Goal: Use online tool/utility: Utilize a website feature to perform a specific function

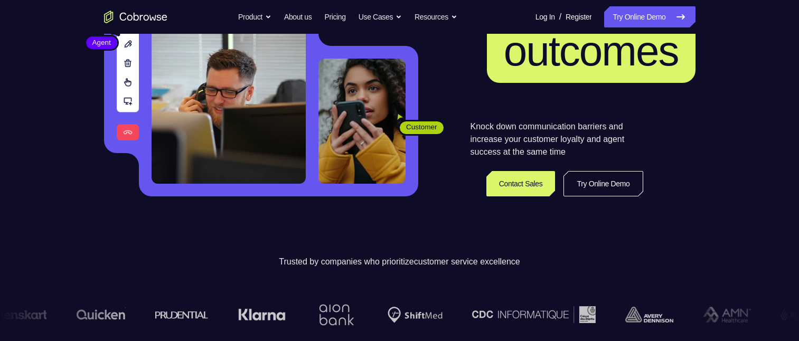
scroll to position [158, 0]
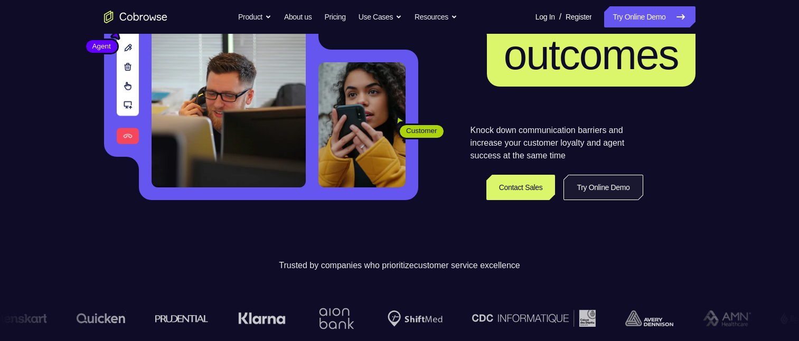
click at [585, 79] on link "Try Online Demo" at bounding box center [602, 187] width 79 height 25
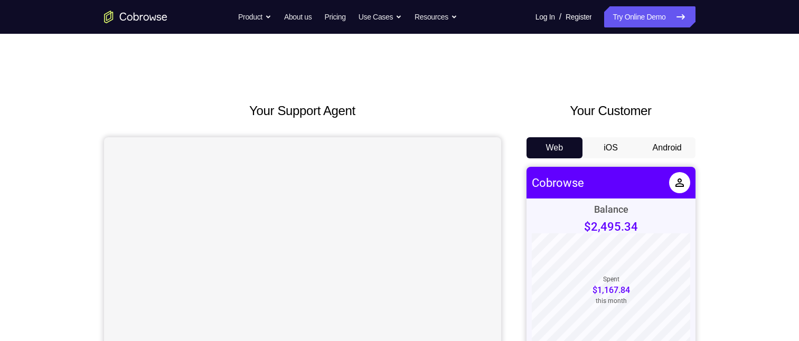
scroll to position [106, 0]
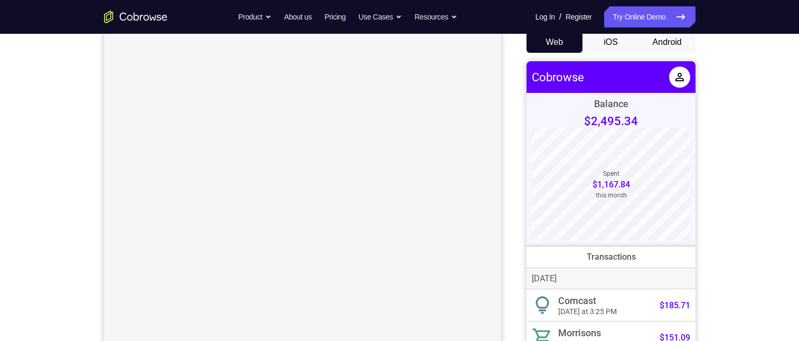
click at [649, 46] on button "Android" at bounding box center [667, 42] width 56 height 21
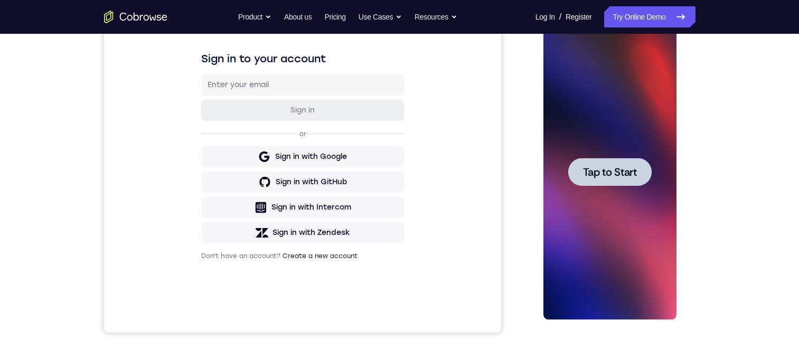
scroll to position [0, 0]
click at [598, 180] on div at bounding box center [609, 172] width 83 height 28
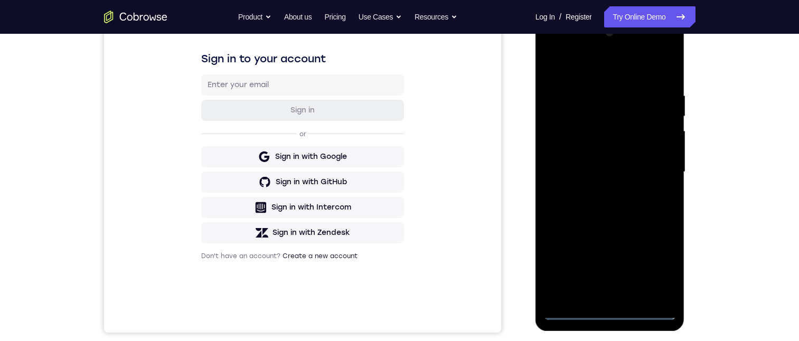
click at [610, 314] on div at bounding box center [609, 172] width 133 height 296
click at [657, 266] on div at bounding box center [609, 172] width 133 height 296
click at [555, 65] on div at bounding box center [609, 172] width 133 height 296
click at [655, 169] on div at bounding box center [609, 172] width 133 height 296
click at [597, 191] on div at bounding box center [609, 172] width 133 height 296
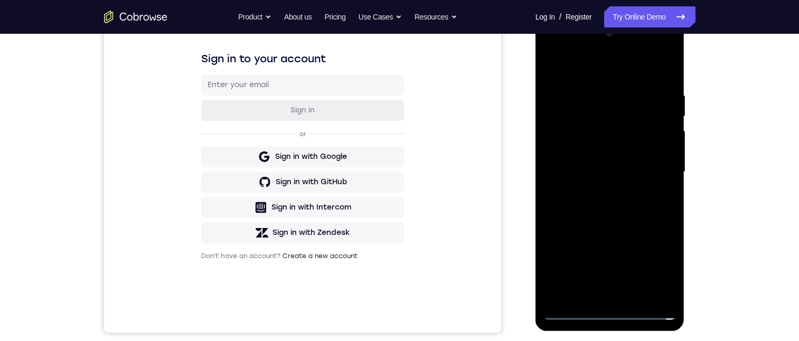
click at [598, 166] on div at bounding box center [609, 172] width 133 height 296
click at [605, 152] on div at bounding box center [609, 172] width 133 height 296
click at [591, 169] on div at bounding box center [609, 172] width 133 height 296
click at [660, 184] on div at bounding box center [609, 172] width 133 height 296
click at [653, 171] on div at bounding box center [609, 172] width 133 height 296
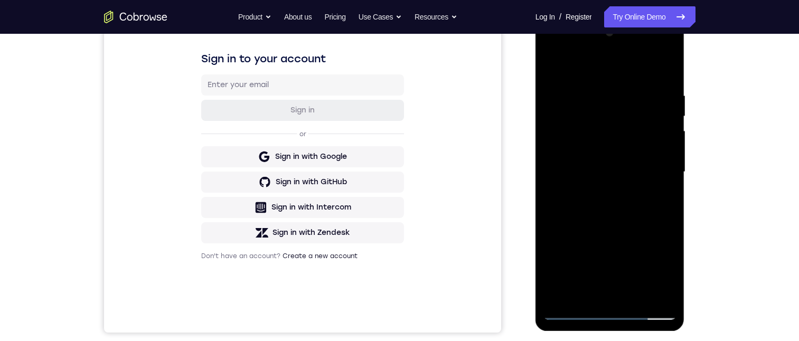
click at [645, 198] on div at bounding box center [609, 172] width 133 height 296
click at [655, 69] on div at bounding box center [609, 172] width 133 height 296
click at [638, 296] on div at bounding box center [609, 172] width 133 height 296
click at [652, 228] on div at bounding box center [609, 172] width 133 height 296
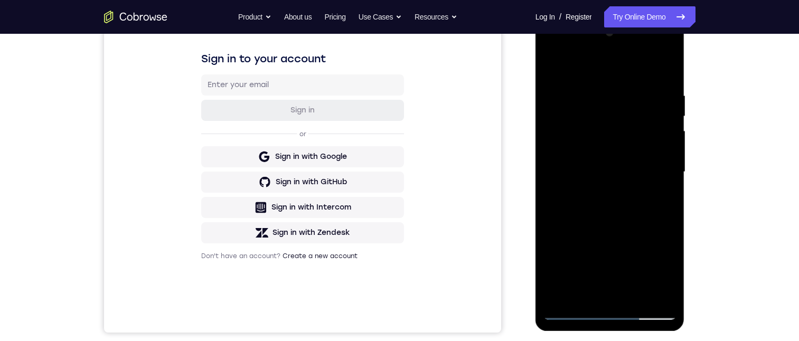
click at [611, 143] on div at bounding box center [609, 172] width 133 height 296
click at [575, 290] on div at bounding box center [609, 172] width 133 height 296
click at [663, 200] on div at bounding box center [609, 172] width 133 height 296
click at [570, 313] on div at bounding box center [609, 172] width 133 height 296
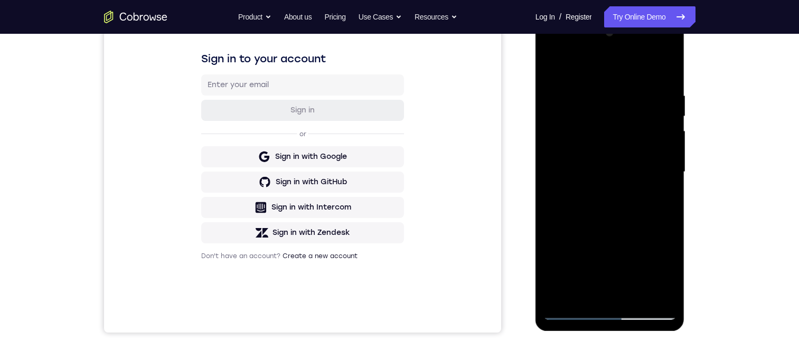
click at [551, 68] on div at bounding box center [609, 172] width 133 height 296
click at [570, 316] on div at bounding box center [609, 172] width 133 height 296
click at [575, 310] on div at bounding box center [609, 172] width 133 height 296
click at [663, 95] on div at bounding box center [609, 172] width 133 height 296
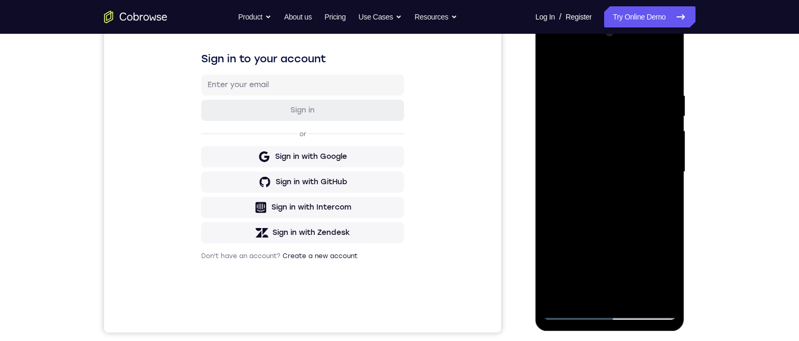
click at [650, 290] on div at bounding box center [609, 172] width 133 height 296
click at [667, 247] on div at bounding box center [609, 172] width 133 height 296
click at [665, 71] on div at bounding box center [609, 172] width 133 height 296
click at [666, 64] on div at bounding box center [609, 172] width 133 height 296
click at [551, 62] on div at bounding box center [609, 172] width 133 height 296
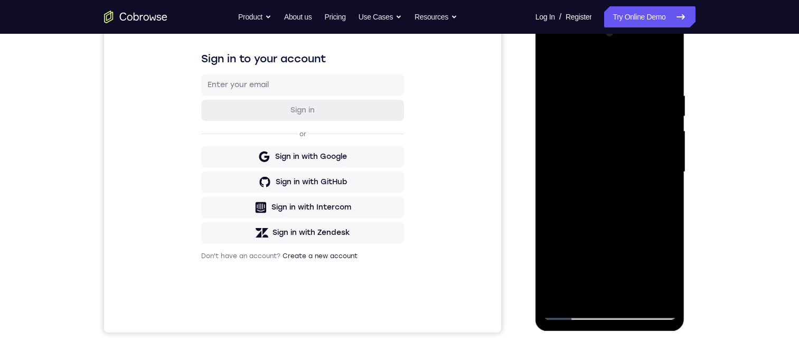
click at [657, 294] on div at bounding box center [609, 172] width 133 height 296
click at [669, 65] on div at bounding box center [609, 172] width 133 height 296
click at [623, 219] on div at bounding box center [609, 172] width 133 height 296
click at [573, 308] on div at bounding box center [609, 172] width 133 height 296
click at [640, 315] on div at bounding box center [609, 172] width 133 height 296
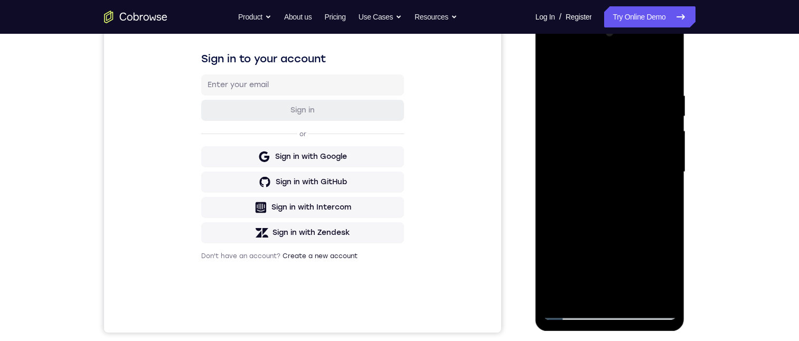
drag, startPoint x: 552, startPoint y: 228, endPoint x: 682, endPoint y: 223, distance: 130.0
click at [686, 219] on html "Online web based iOS Simulators and Android Emulators. Run iPhone, iPad, Mobile…" at bounding box center [610, 174] width 150 height 317
drag, startPoint x: 646, startPoint y: 226, endPoint x: 467, endPoint y: 221, distance: 179.0
click at [535, 221] on html "Online web based iOS Simulators and Android Emulators. Run iPhone, iPad, Mobile…" at bounding box center [610, 174] width 150 height 317
click at [636, 242] on div at bounding box center [609, 172] width 133 height 296
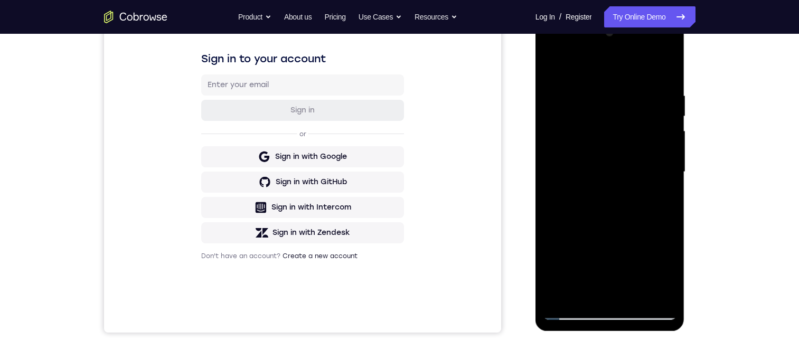
drag, startPoint x: 1063, startPoint y: 249, endPoint x: 927, endPoint y: 267, distance: 137.4
click at [656, 51] on div at bounding box center [609, 172] width 133 height 296
click at [612, 68] on div at bounding box center [609, 172] width 133 height 296
click at [632, 294] on div at bounding box center [609, 172] width 133 height 296
click at [596, 168] on div at bounding box center [609, 172] width 133 height 296
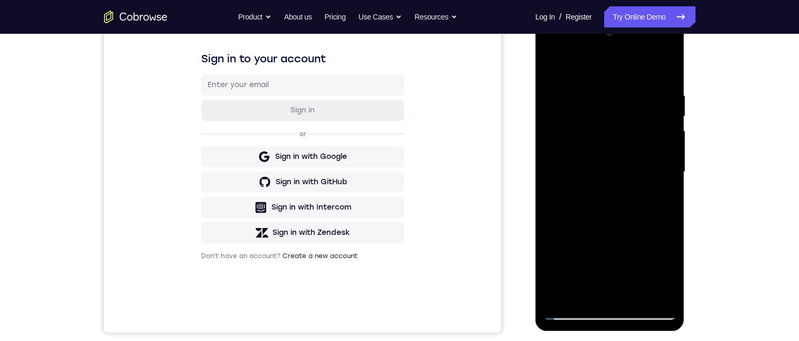
drag, startPoint x: 608, startPoint y: 171, endPoint x: 617, endPoint y: 215, distance: 45.1
click at [596, 287] on div at bounding box center [609, 172] width 133 height 296
drag, startPoint x: 623, startPoint y: 188, endPoint x: 589, endPoint y: 260, distance: 79.4
click at [593, 263] on div at bounding box center [609, 172] width 133 height 296
click at [552, 68] on div at bounding box center [609, 172] width 133 height 296
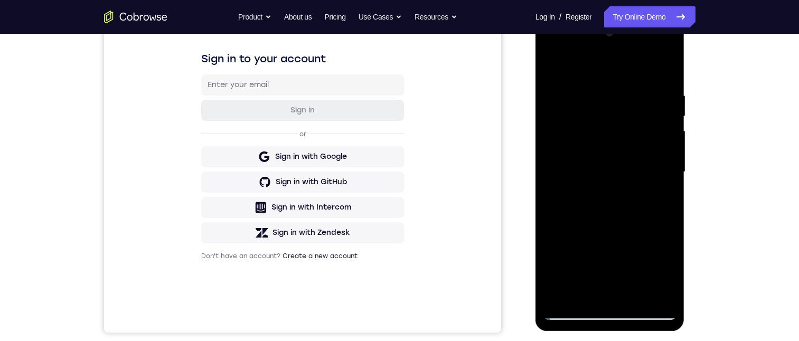
click at [592, 189] on div at bounding box center [609, 172] width 133 height 296
click at [550, 63] on div at bounding box center [609, 172] width 133 height 296
click at [587, 205] on div at bounding box center [609, 172] width 133 height 296
click at [554, 71] on div at bounding box center [609, 172] width 133 height 296
click at [566, 315] on div at bounding box center [609, 172] width 133 height 296
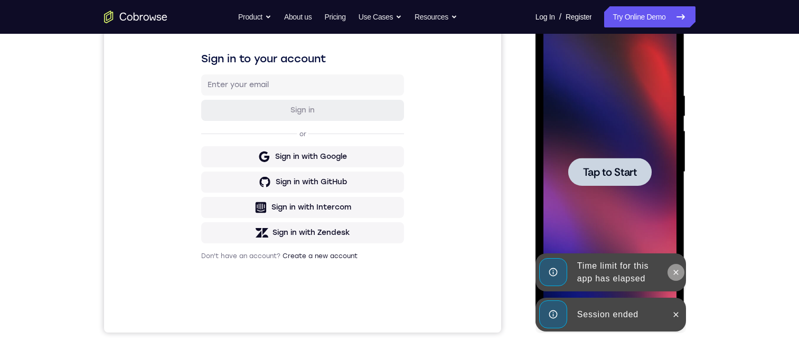
click at [674, 275] on icon at bounding box center [676, 272] width 8 height 8
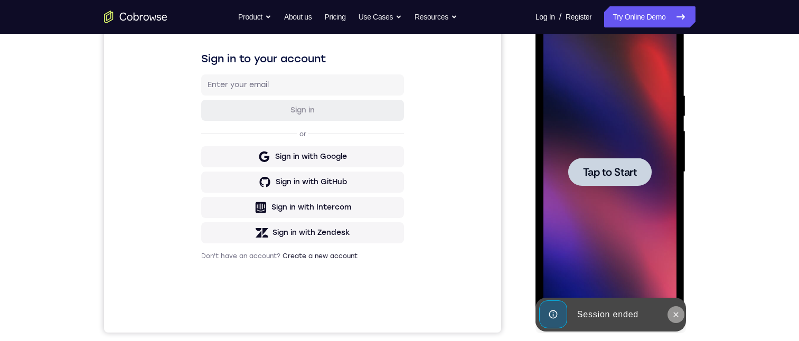
click at [673, 316] on icon at bounding box center [676, 314] width 8 height 8
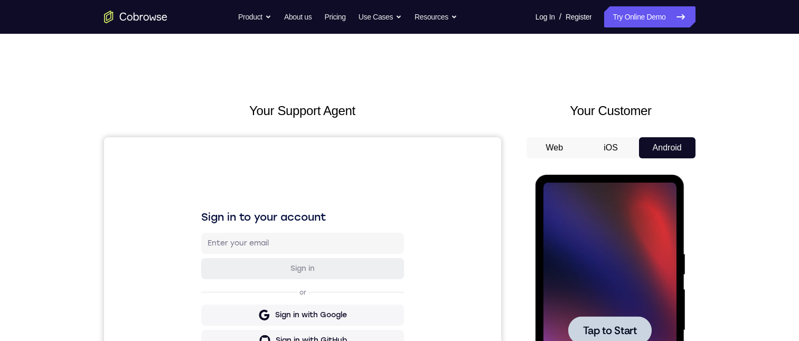
scroll to position [158, 0]
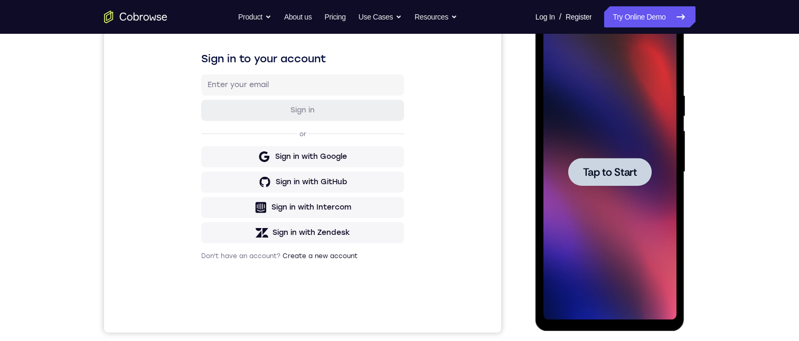
click at [575, 171] on div at bounding box center [609, 172] width 83 height 28
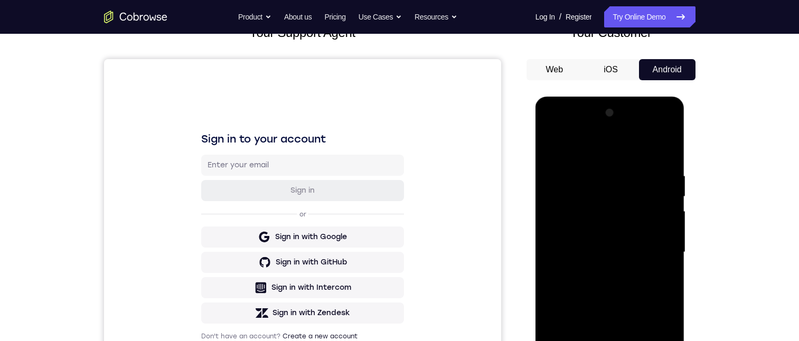
scroll to position [211, 0]
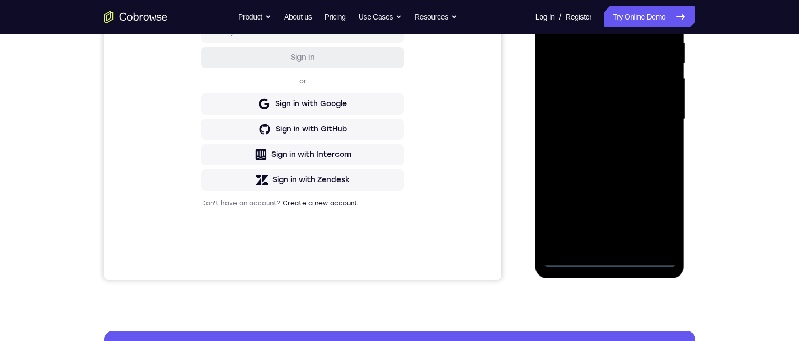
drag, startPoint x: 1063, startPoint y: 180, endPoint x: 931, endPoint y: 224, distance: 139.2
click at [610, 261] on div at bounding box center [609, 119] width 133 height 296
click at [650, 216] on div at bounding box center [609, 119] width 133 height 296
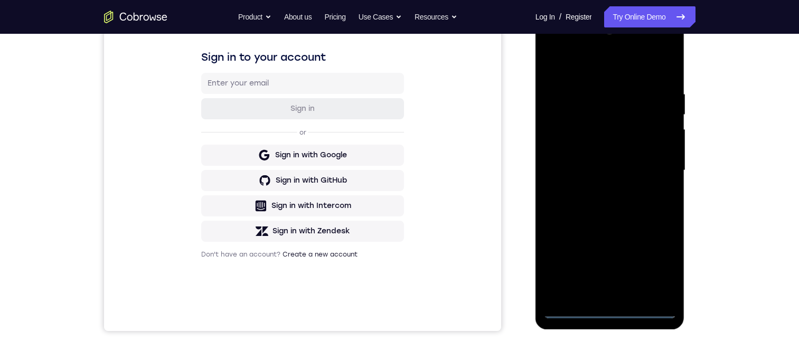
click at [566, 66] on div at bounding box center [609, 171] width 133 height 296
click at [648, 163] on div at bounding box center [609, 171] width 133 height 296
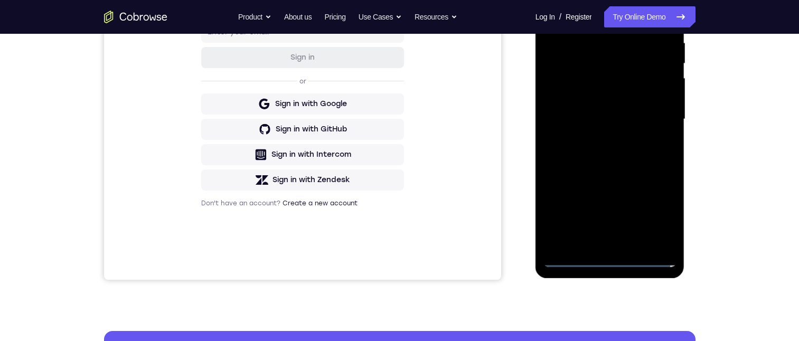
drag, startPoint x: 596, startPoint y: 244, endPoint x: 1118, endPoint y: 244, distance: 522.7
click at [596, 244] on div at bounding box center [609, 119] width 133 height 296
click at [583, 109] on div at bounding box center [609, 119] width 133 height 296
click at [631, 98] on div at bounding box center [609, 119] width 133 height 296
click at [622, 117] on div at bounding box center [609, 119] width 133 height 296
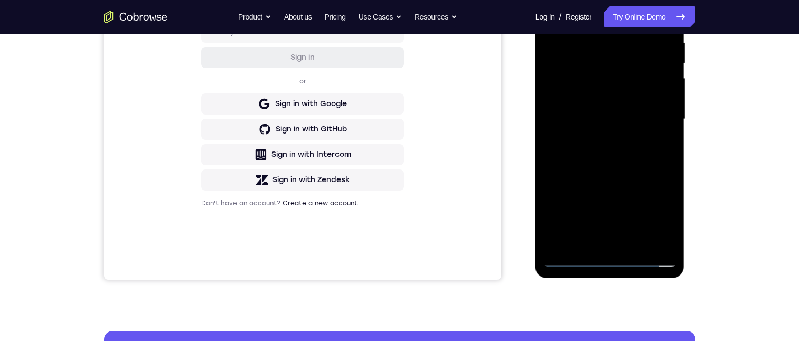
scroll to position [106, 0]
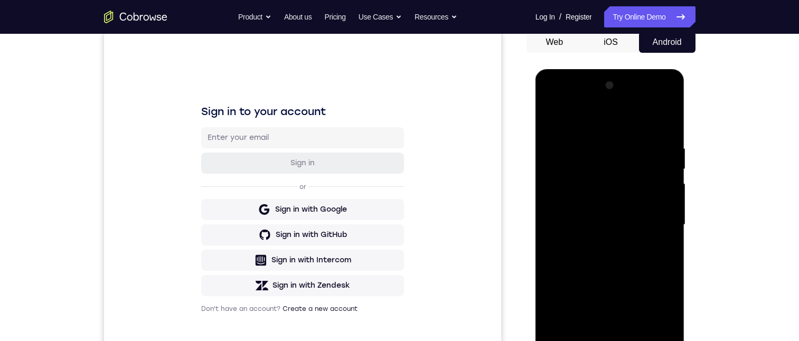
click at [631, 259] on div at bounding box center [609, 225] width 133 height 296
click at [629, 252] on div at bounding box center [609, 225] width 133 height 296
click at [650, 257] on div at bounding box center [609, 225] width 133 height 296
drag, startPoint x: 638, startPoint y: 206, endPoint x: 648, endPoint y: 120, distance: 87.2
click at [649, 116] on div at bounding box center [609, 225] width 133 height 296
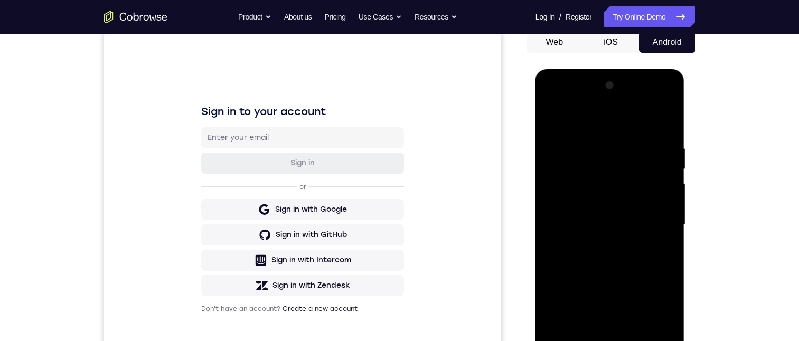
drag, startPoint x: 633, startPoint y: 190, endPoint x: 629, endPoint y: 122, distance: 67.7
click at [629, 122] on div at bounding box center [609, 225] width 133 height 296
drag, startPoint x: 621, startPoint y: 323, endPoint x: 643, endPoint y: 148, distance: 176.1
click at [646, 146] on div at bounding box center [609, 225] width 133 height 296
drag, startPoint x: 588, startPoint y: 305, endPoint x: 612, endPoint y: 208, distance: 100.1
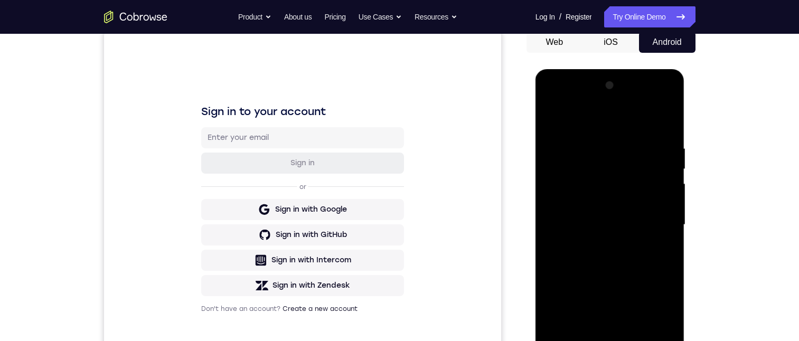
click at [612, 208] on div at bounding box center [609, 225] width 133 height 296
click at [667, 201] on div at bounding box center [609, 225] width 133 height 296
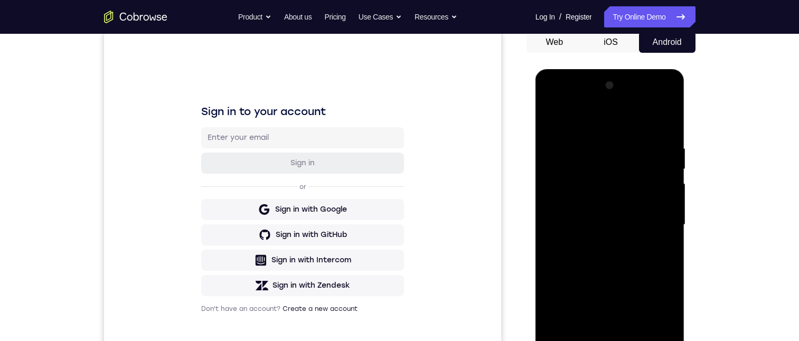
click at [667, 201] on div at bounding box center [609, 225] width 133 height 296
click at [667, 203] on div at bounding box center [609, 225] width 133 height 296
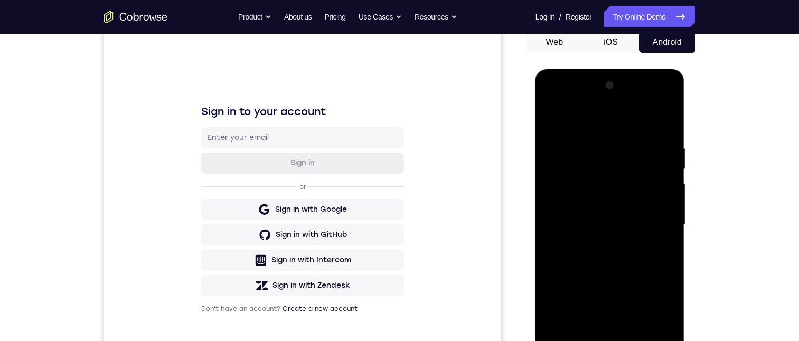
scroll to position [158, 0]
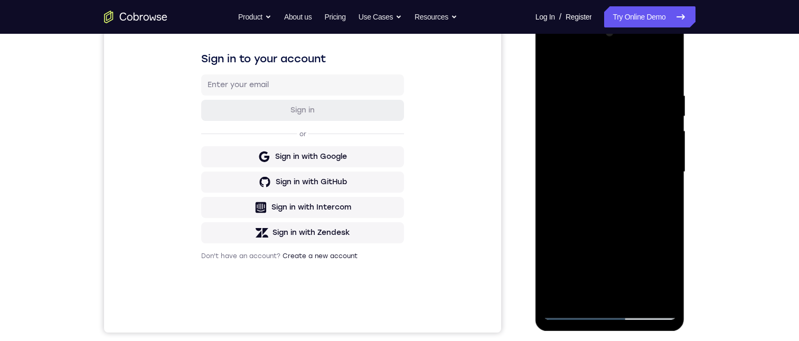
click at [700, 181] on div "Your Support Agent Your Customer Web iOS Android Next Steps We’d be happy to gi…" at bounding box center [400, 223] width 676 height 696
click at [669, 146] on div at bounding box center [609, 172] width 133 height 296
click at [667, 154] on div at bounding box center [609, 172] width 133 height 296
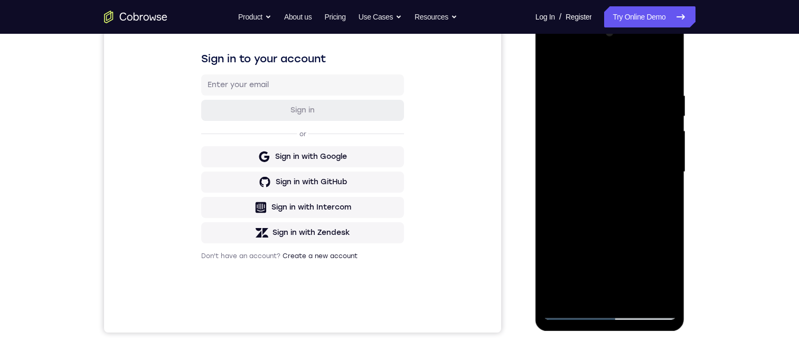
click at [667, 154] on div at bounding box center [609, 172] width 133 height 296
click at [671, 150] on div at bounding box center [609, 172] width 133 height 296
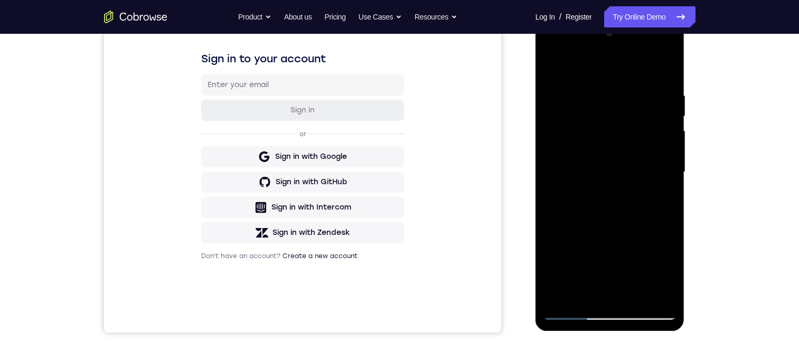
drag, startPoint x: 579, startPoint y: 250, endPoint x: 550, endPoint y: 10, distance: 241.9
click at [550, 16] on html "Online web based iOS Simulators and Android Emulators. Run iPhone, iPad, Mobile…" at bounding box center [610, 174] width 150 height 317
drag, startPoint x: 625, startPoint y: 148, endPoint x: 602, endPoint y: 84, distance: 67.6
click at [602, 84] on div at bounding box center [609, 172] width 133 height 296
drag, startPoint x: 612, startPoint y: 122, endPoint x: 608, endPoint y: 102, distance: 21.0
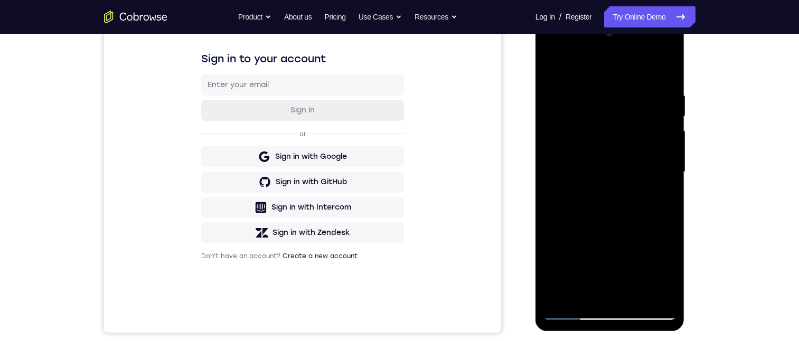
click at [608, 101] on div at bounding box center [609, 172] width 133 height 296
click at [665, 276] on div at bounding box center [609, 172] width 133 height 296
drag, startPoint x: 650, startPoint y: 206, endPoint x: 628, endPoint y: 67, distance: 141.0
click at [632, 67] on div at bounding box center [609, 172] width 133 height 296
drag, startPoint x: 639, startPoint y: 147, endPoint x: 583, endPoint y: 271, distance: 135.9
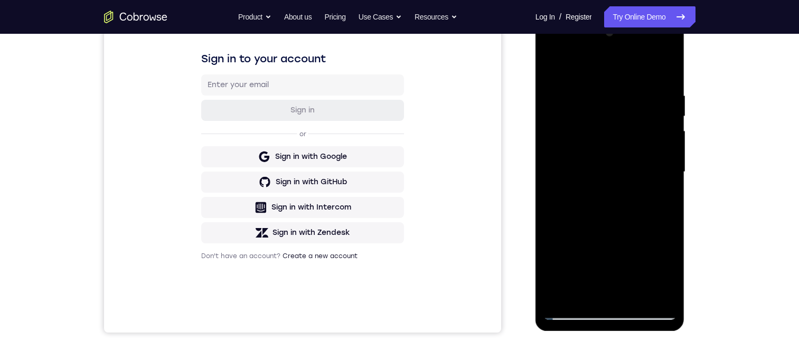
click at [585, 268] on div at bounding box center [609, 172] width 133 height 296
drag, startPoint x: 589, startPoint y: 228, endPoint x: 573, endPoint y: 251, distance: 27.8
click at [585, 243] on div at bounding box center [609, 172] width 133 height 296
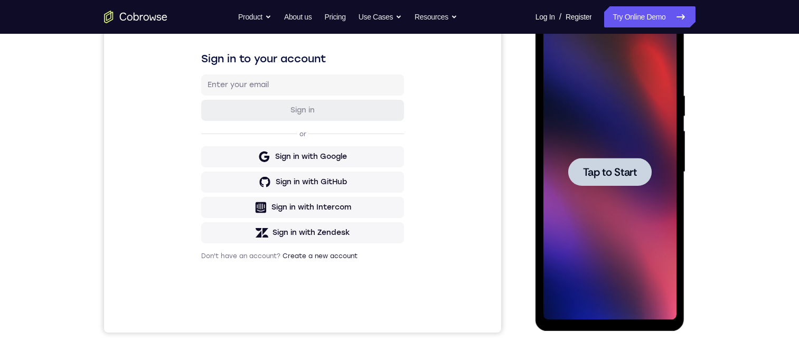
click at [592, 175] on span "Tap to Start" at bounding box center [610, 172] width 54 height 11
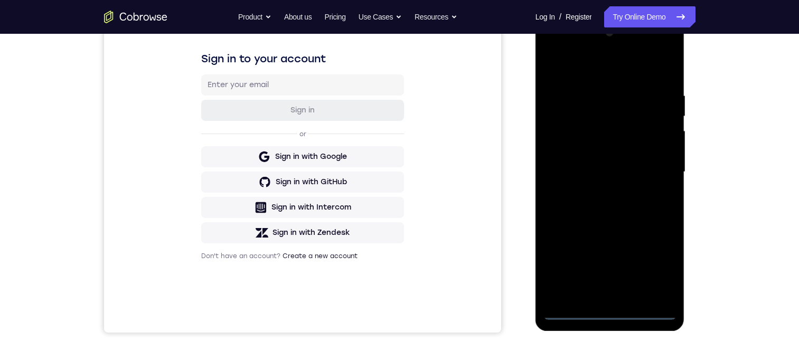
drag, startPoint x: 611, startPoint y: 312, endPoint x: 1057, endPoint y: 253, distance: 449.5
click at [611, 312] on div at bounding box center [609, 172] width 133 height 296
click at [653, 273] on div at bounding box center [609, 172] width 133 height 296
click at [588, 75] on div at bounding box center [609, 172] width 133 height 296
click at [655, 168] on div at bounding box center [609, 172] width 133 height 296
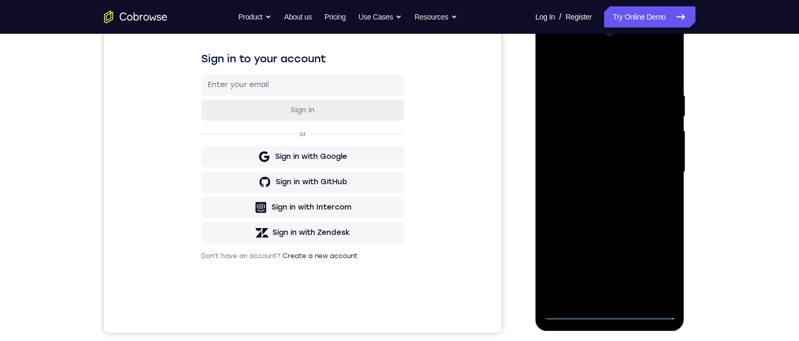
click at [600, 296] on div at bounding box center [609, 172] width 133 height 296
click at [593, 159] on div at bounding box center [609, 172] width 133 height 296
click at [601, 149] on div at bounding box center [609, 172] width 133 height 296
click at [631, 175] on div at bounding box center [609, 172] width 133 height 296
click at [608, 221] on div at bounding box center [609, 172] width 133 height 296
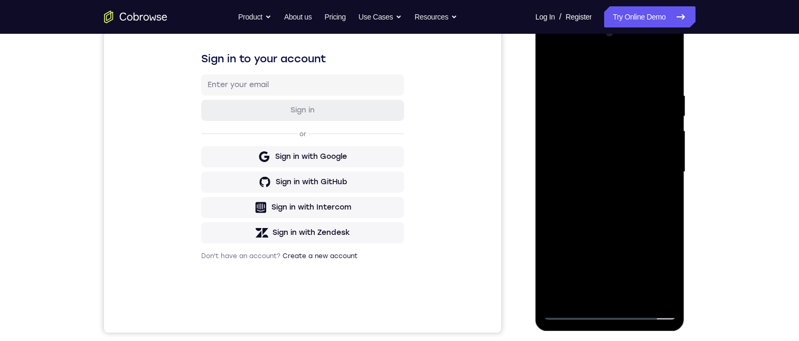
click at [608, 221] on div at bounding box center [609, 172] width 133 height 296
click at [629, 92] on div at bounding box center [609, 172] width 133 height 296
drag, startPoint x: 572, startPoint y: 65, endPoint x: 684, endPoint y: 92, distance: 115.2
click at [686, 71] on html "Online web based iOS Simulators and Android Emulators. Run iPhone, iPad, Mobile…" at bounding box center [610, 174] width 150 height 317
click at [669, 73] on div at bounding box center [609, 172] width 133 height 296
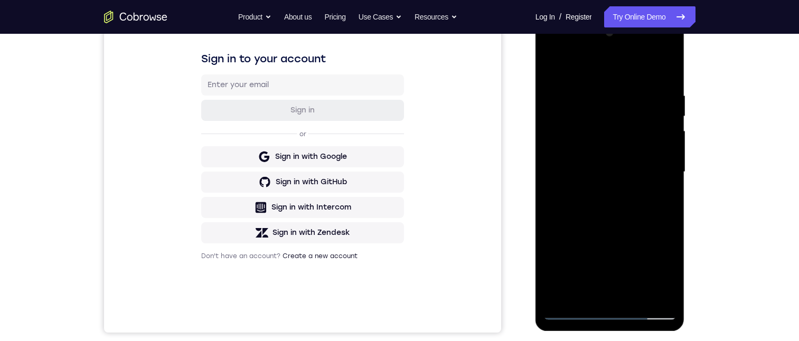
drag, startPoint x: 660, startPoint y: 96, endPoint x: 569, endPoint y: 110, distance: 92.5
click at [562, 112] on div at bounding box center [609, 172] width 133 height 296
click at [566, 87] on div at bounding box center [609, 172] width 133 height 296
click at [562, 87] on div at bounding box center [609, 172] width 133 height 296
click at [661, 136] on div at bounding box center [609, 172] width 133 height 296
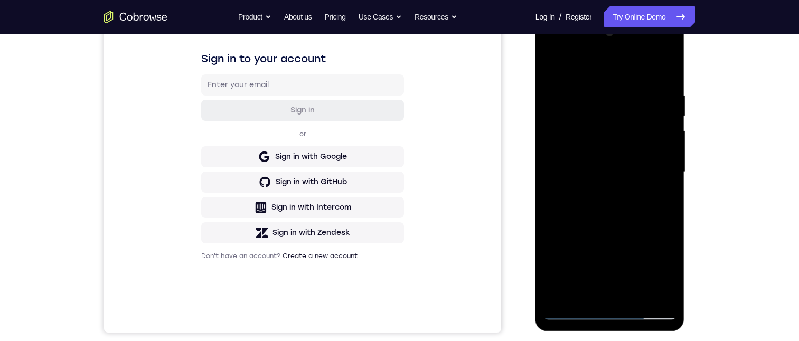
click at [667, 137] on div at bounding box center [609, 172] width 133 height 296
click at [666, 152] on div at bounding box center [609, 172] width 133 height 296
click at [659, 168] on div at bounding box center [609, 172] width 133 height 296
click at [661, 168] on div at bounding box center [609, 172] width 133 height 296
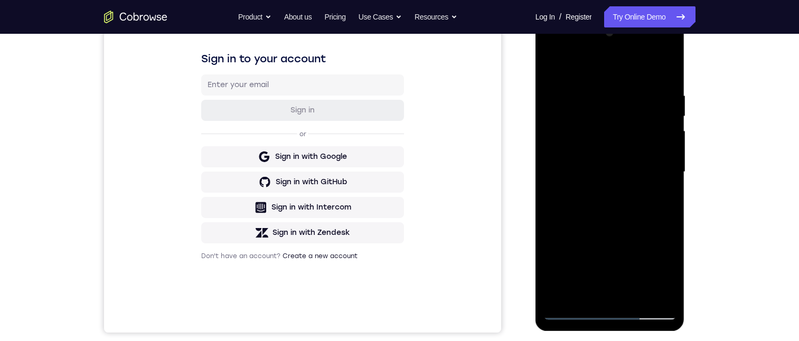
click at [664, 167] on div at bounding box center [609, 172] width 133 height 296
click at [665, 166] on div at bounding box center [609, 172] width 133 height 296
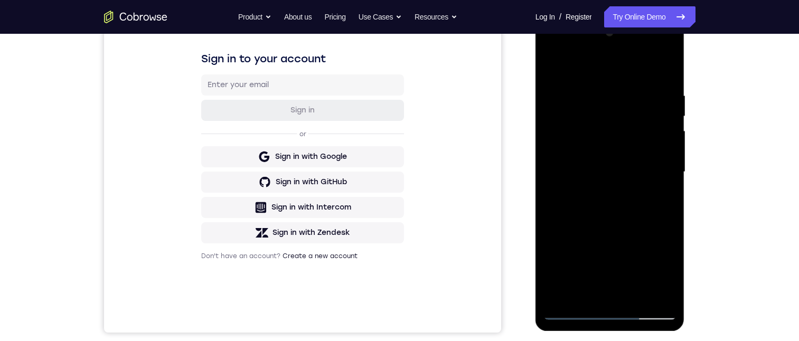
click at [665, 166] on div at bounding box center [609, 172] width 133 height 296
click at [656, 64] on div at bounding box center [609, 172] width 133 height 296
click at [662, 71] on div at bounding box center [609, 172] width 133 height 296
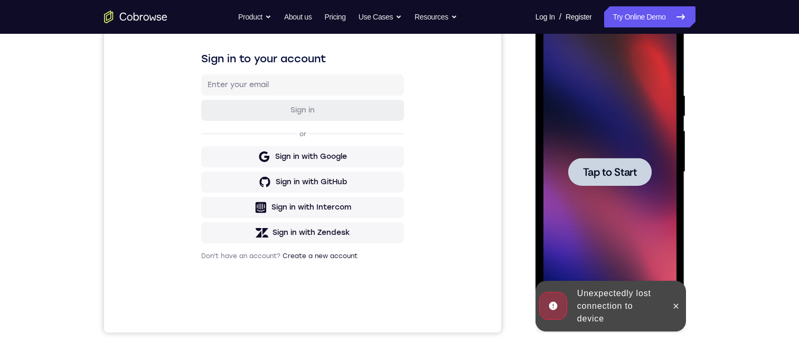
click at [632, 191] on div at bounding box center [609, 172] width 133 height 296
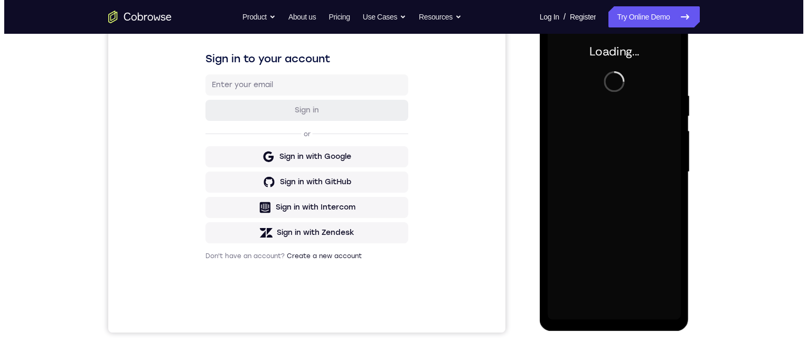
scroll to position [0, 0]
